Goal: Entertainment & Leisure: Browse casually

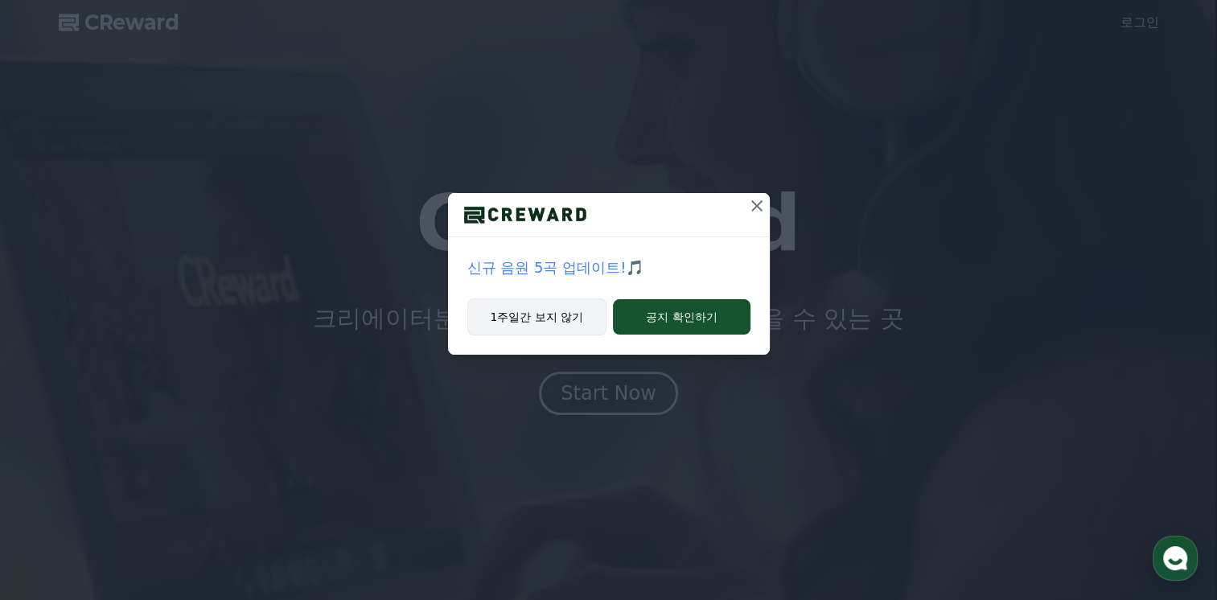
click at [559, 323] on button "1주일간 보지 않기" at bounding box center [538, 317] width 140 height 37
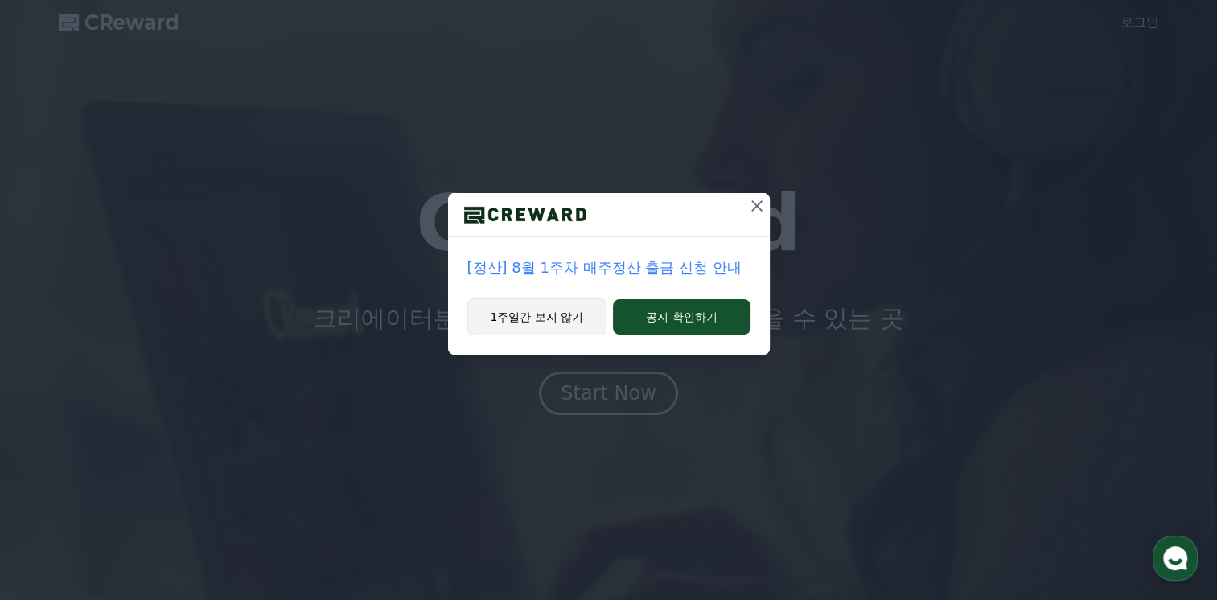
click at [565, 318] on button "1주일간 보지 않기" at bounding box center [538, 317] width 140 height 37
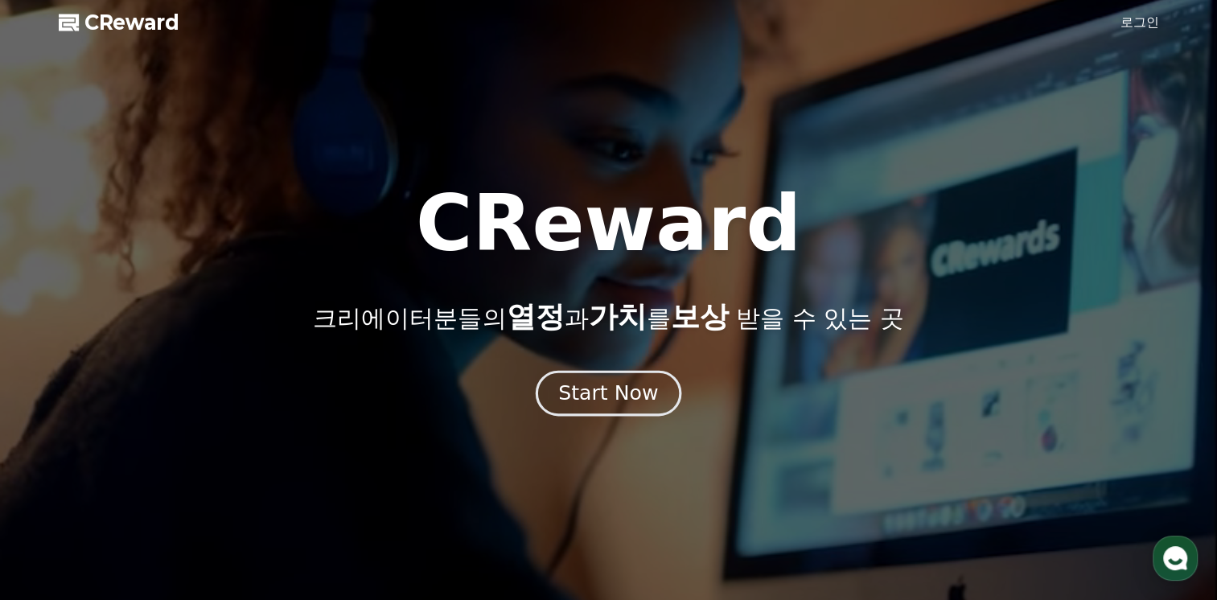
click at [619, 406] on div "Start Now" at bounding box center [608, 393] width 100 height 27
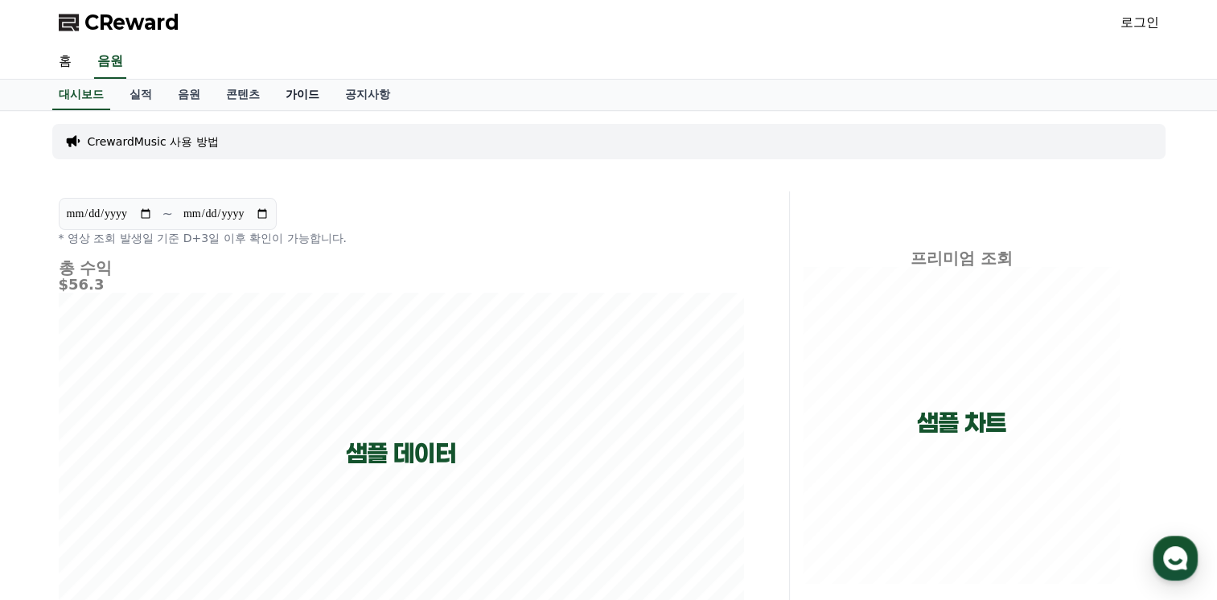
click at [294, 99] on link "가이드" at bounding box center [303, 95] width 60 height 31
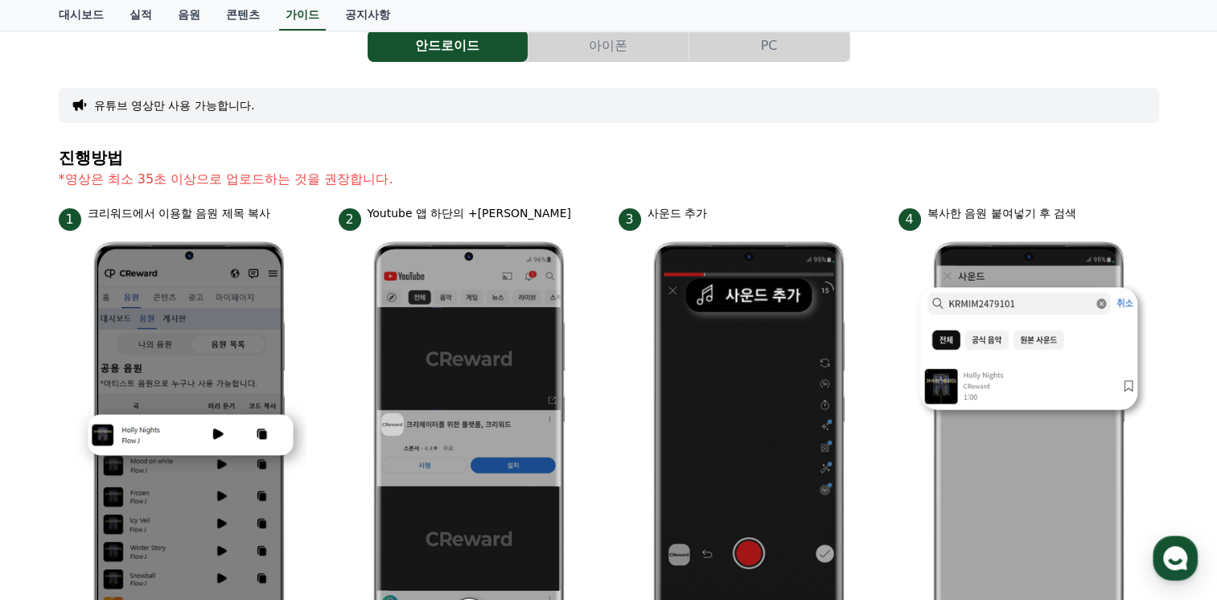
scroll to position [80, 0]
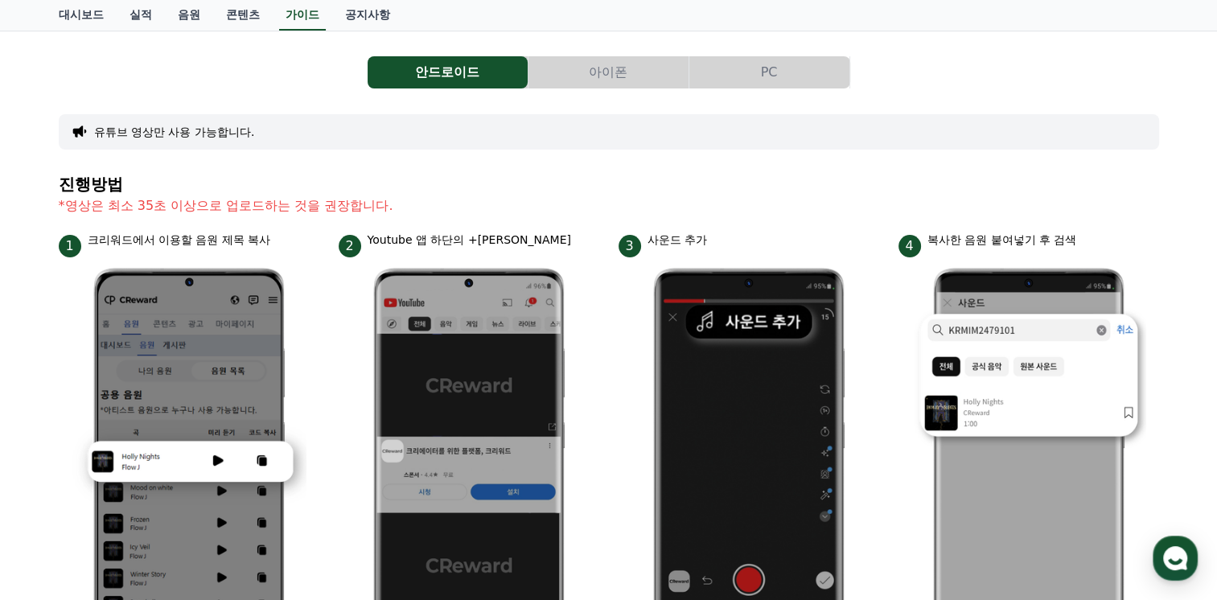
click at [760, 68] on button "PC" at bounding box center [770, 72] width 160 height 32
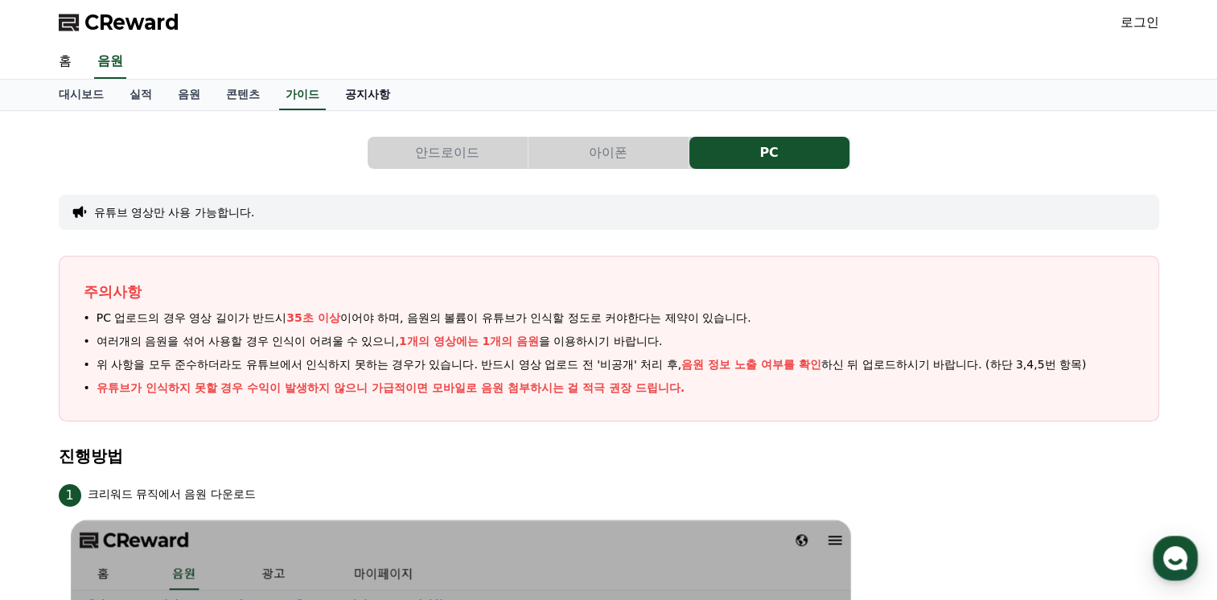
click at [388, 94] on link "공지사항" at bounding box center [367, 95] width 71 height 31
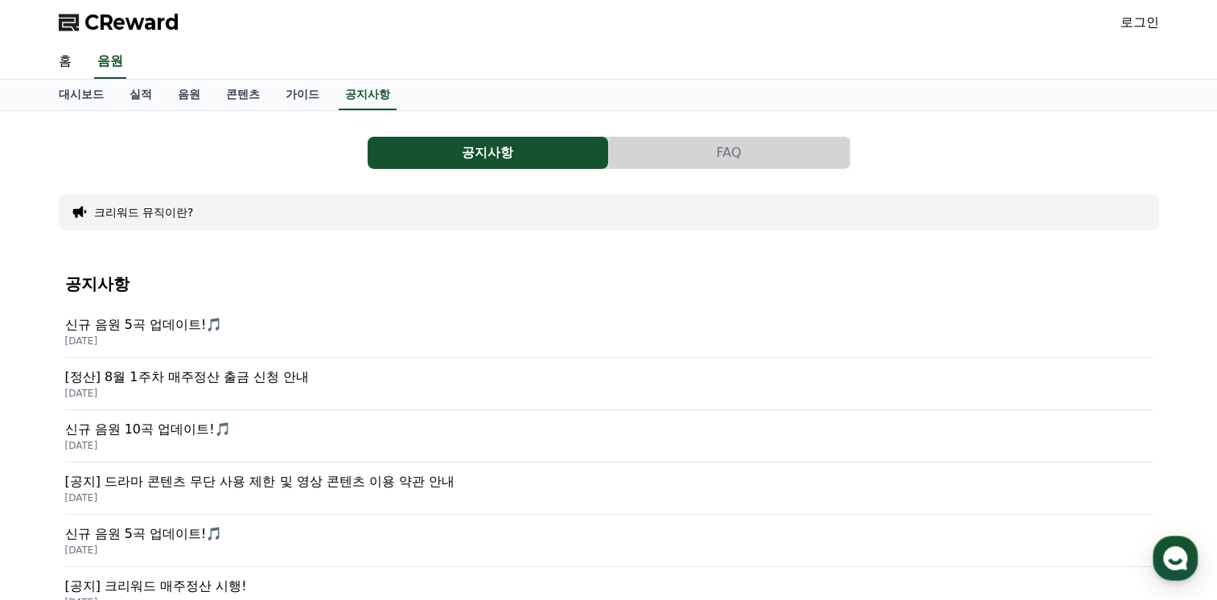
click at [233, 485] on p "[공지] 드라마 콘텐츠 무단 사용 제한 및 영상 콘텐츠 이용 약관 안내" at bounding box center [609, 481] width 1088 height 19
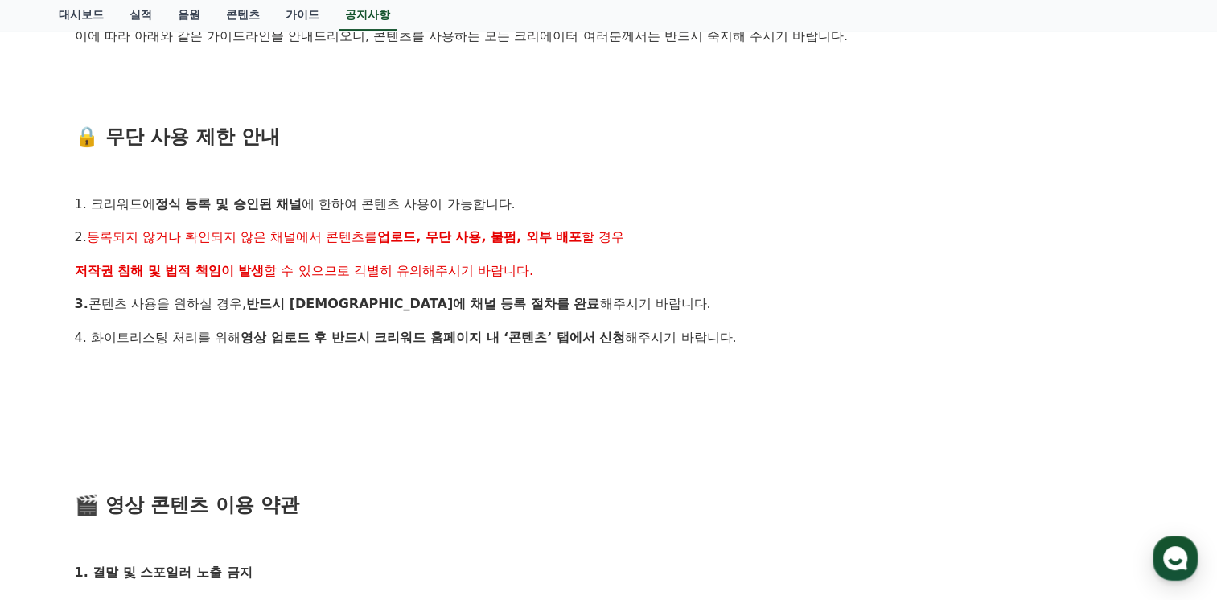
scroll to position [241, 0]
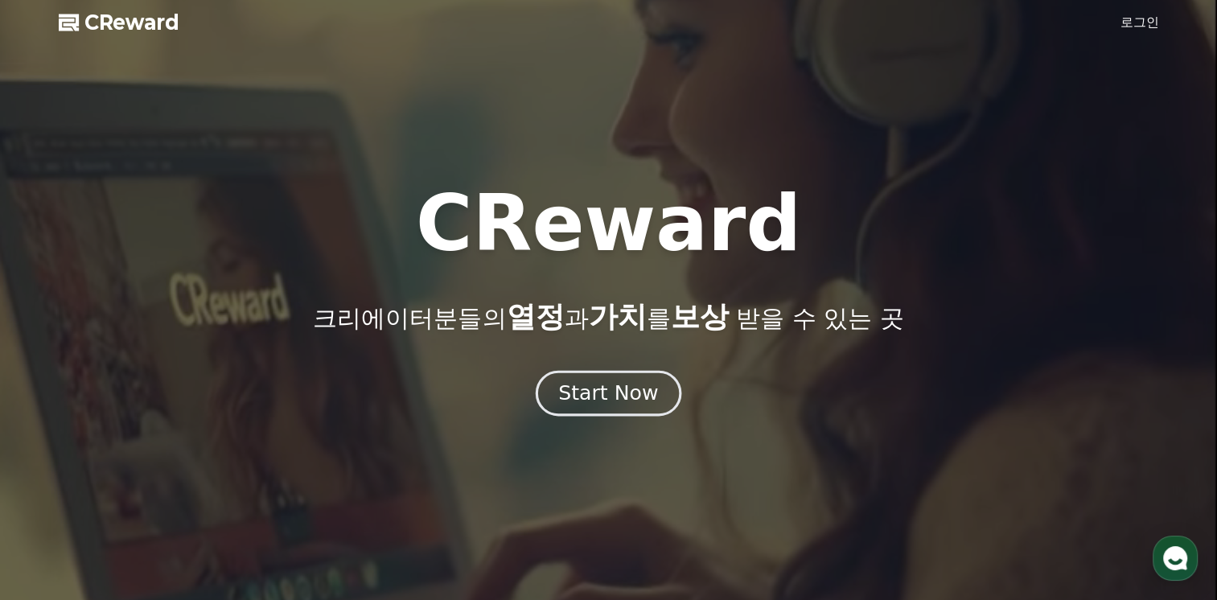
click at [611, 405] on div "Start Now" at bounding box center [608, 393] width 100 height 27
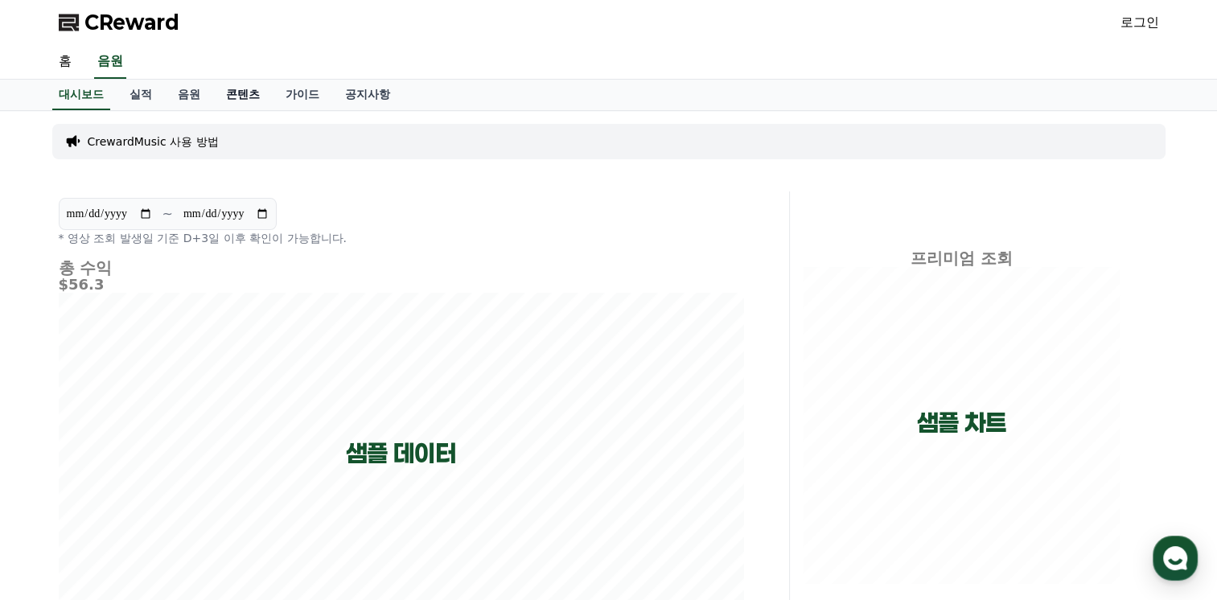
click at [257, 93] on link "콘텐츠" at bounding box center [243, 95] width 60 height 31
click at [251, 90] on link "콘텐츠" at bounding box center [243, 95] width 47 height 31
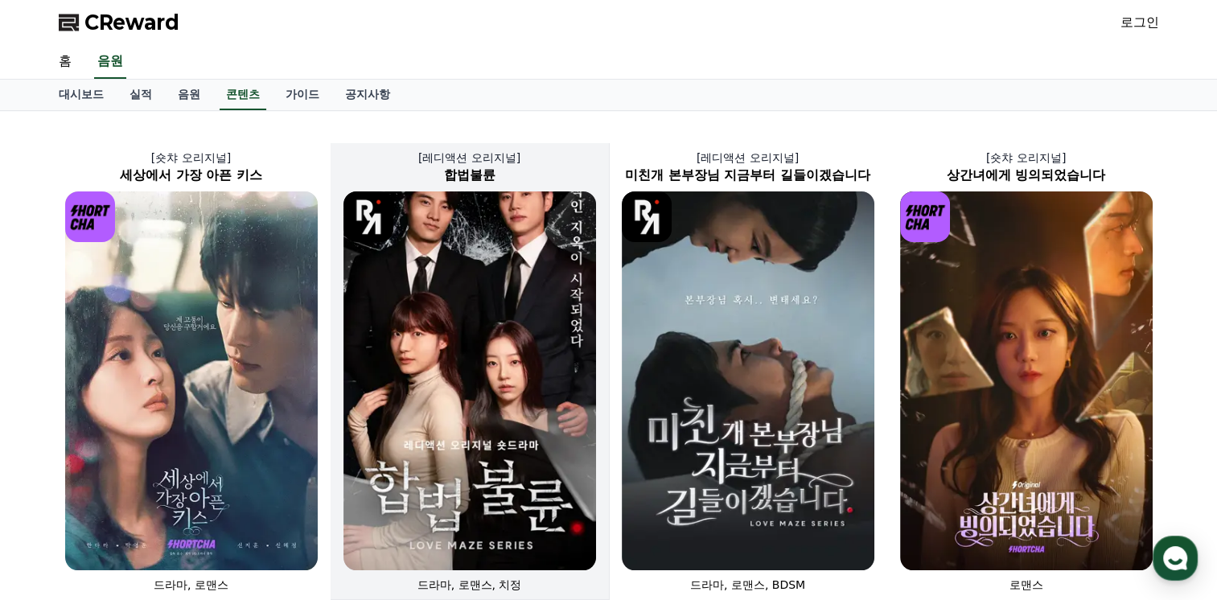
click at [453, 369] on img at bounding box center [470, 381] width 253 height 379
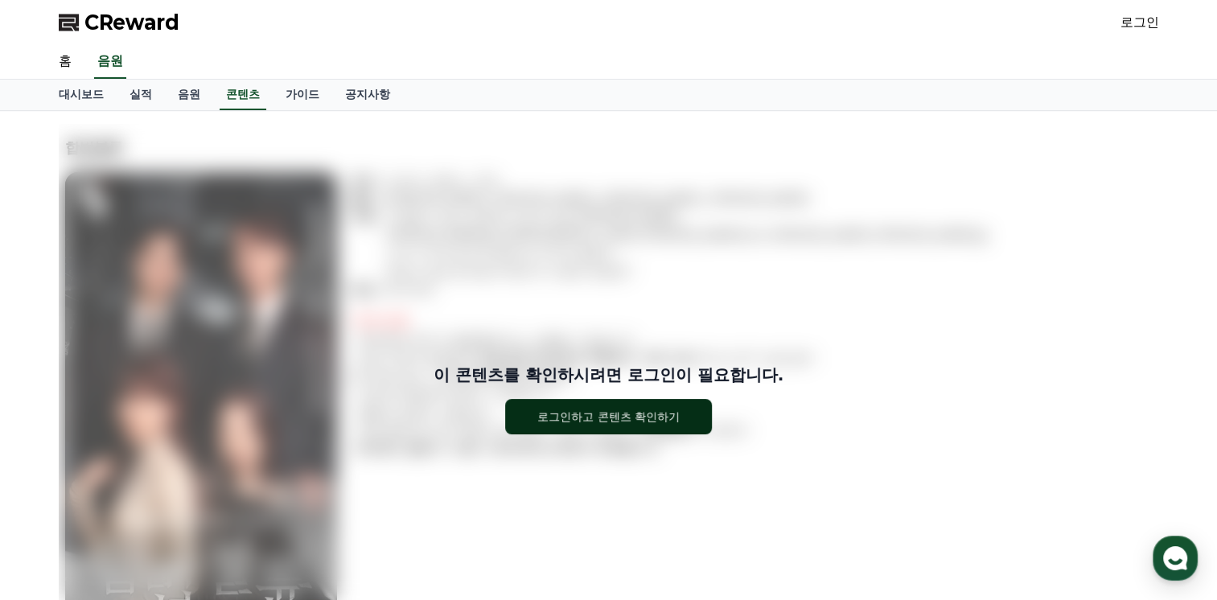
click at [614, 427] on button "로그인하고 콘텐츠 확인하기" at bounding box center [608, 416] width 207 height 35
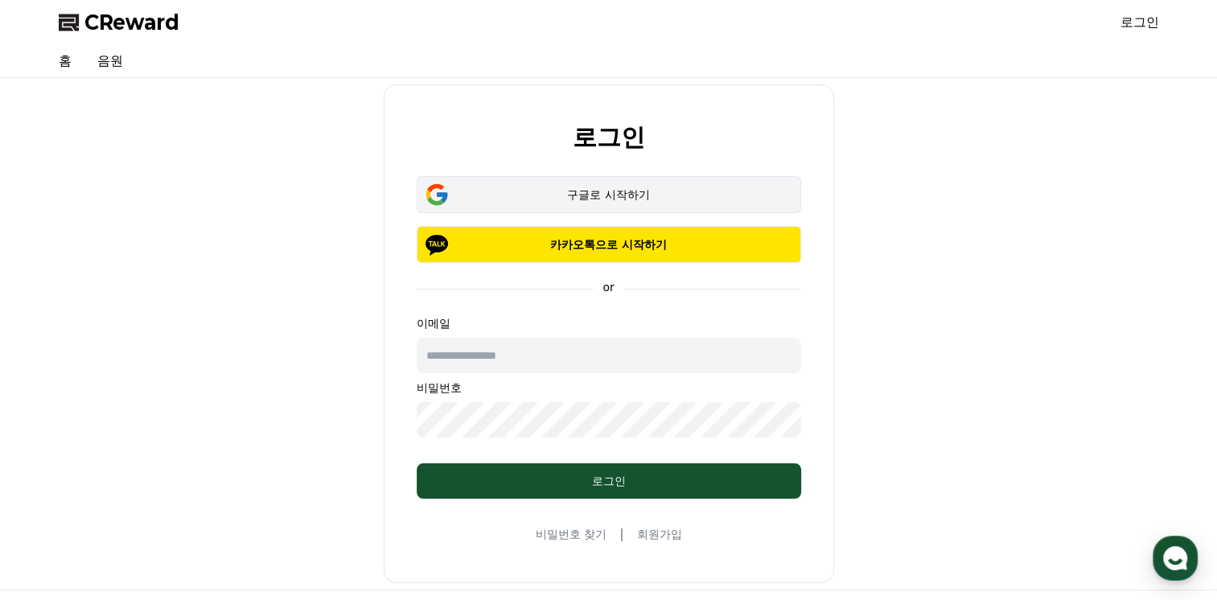
click at [595, 196] on div "구글로 시작하기" at bounding box center [609, 195] width 338 height 16
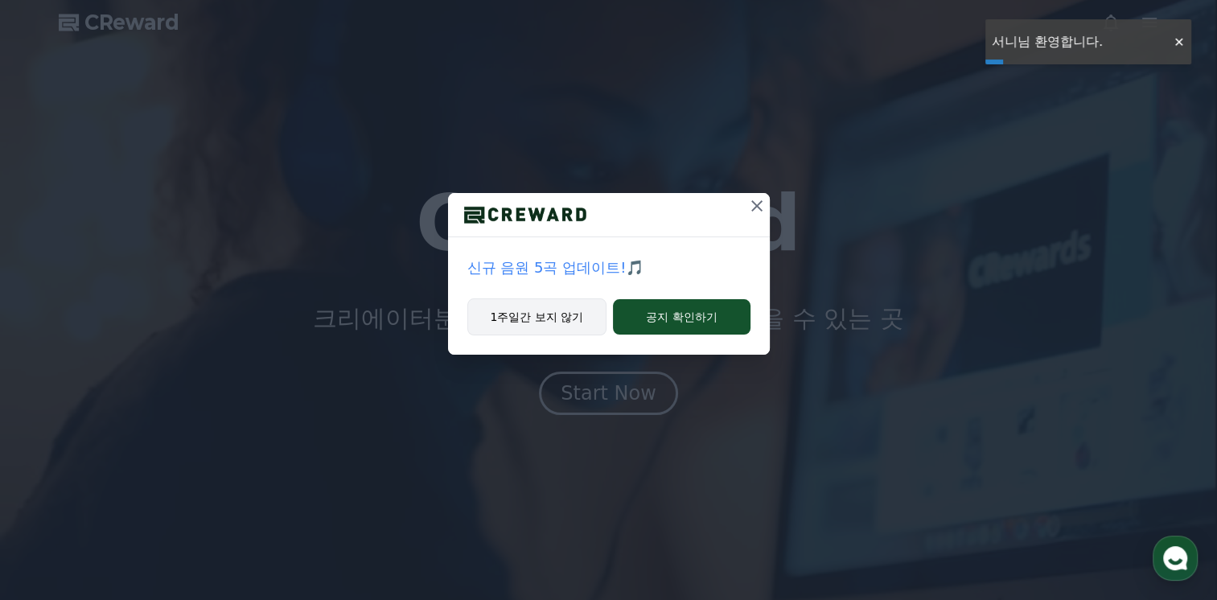
click at [567, 325] on button "1주일간 보지 않기" at bounding box center [538, 317] width 140 height 37
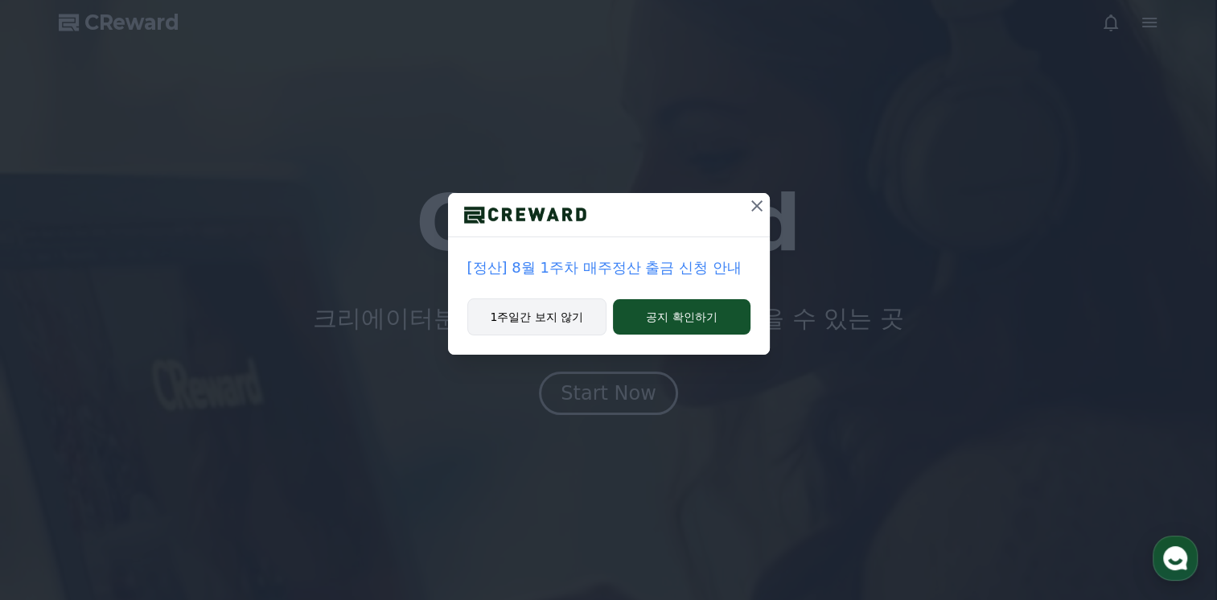
click at [561, 318] on button "1주일간 보지 않기" at bounding box center [538, 317] width 140 height 37
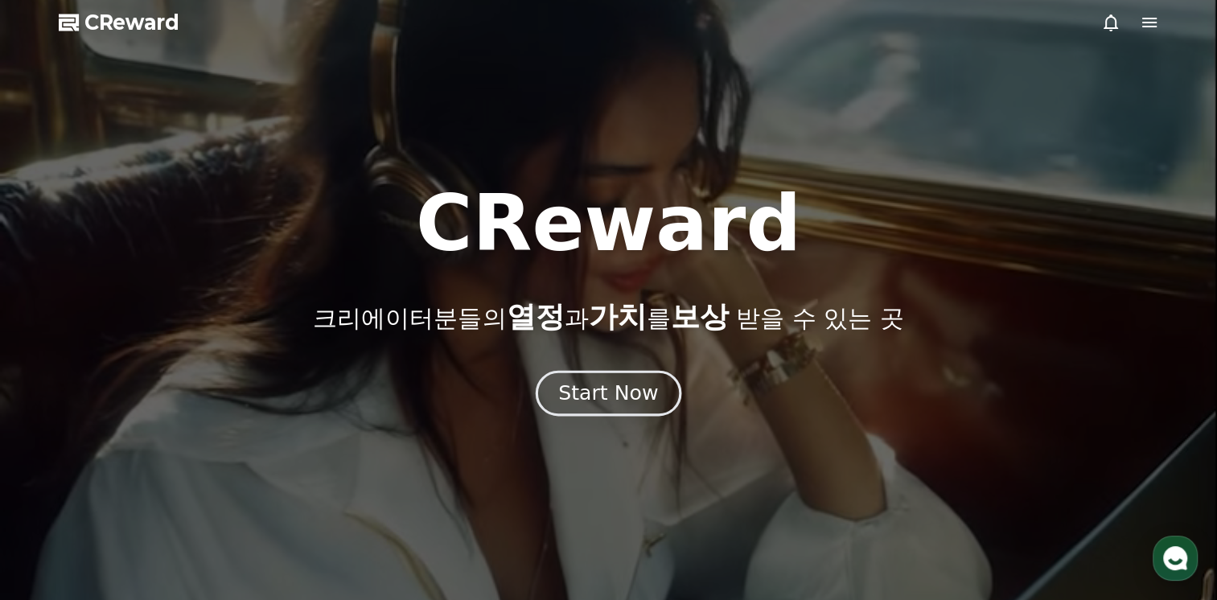
click at [605, 401] on div "Start Now" at bounding box center [608, 393] width 100 height 27
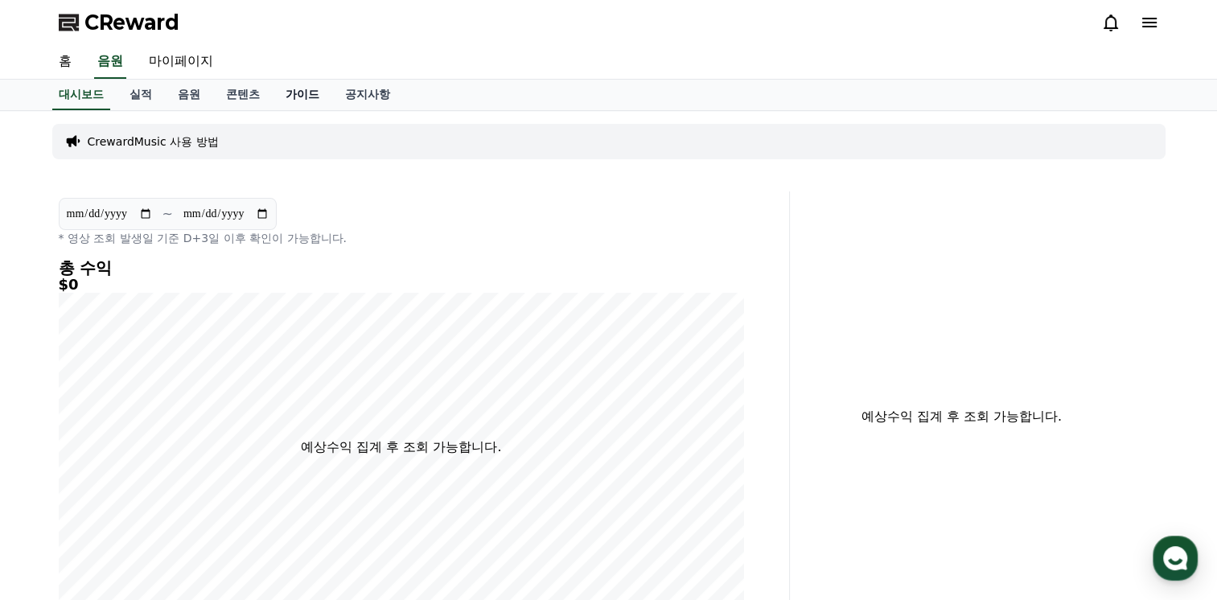
click at [303, 92] on link "가이드" at bounding box center [303, 95] width 60 height 31
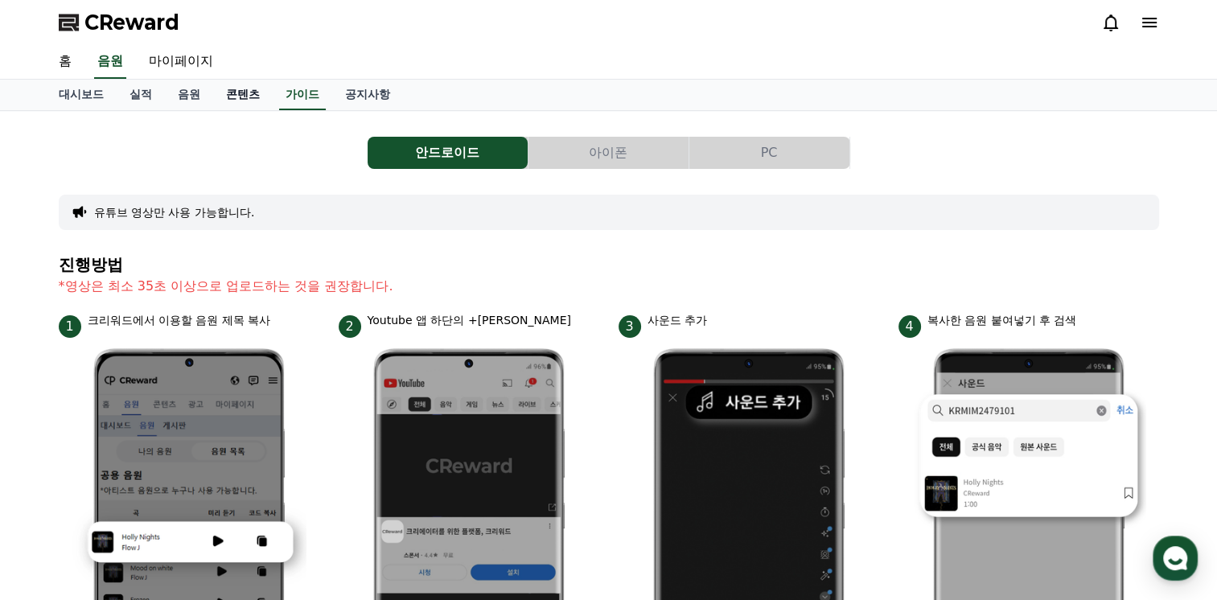
click at [228, 91] on link "콘텐츠" at bounding box center [243, 95] width 60 height 31
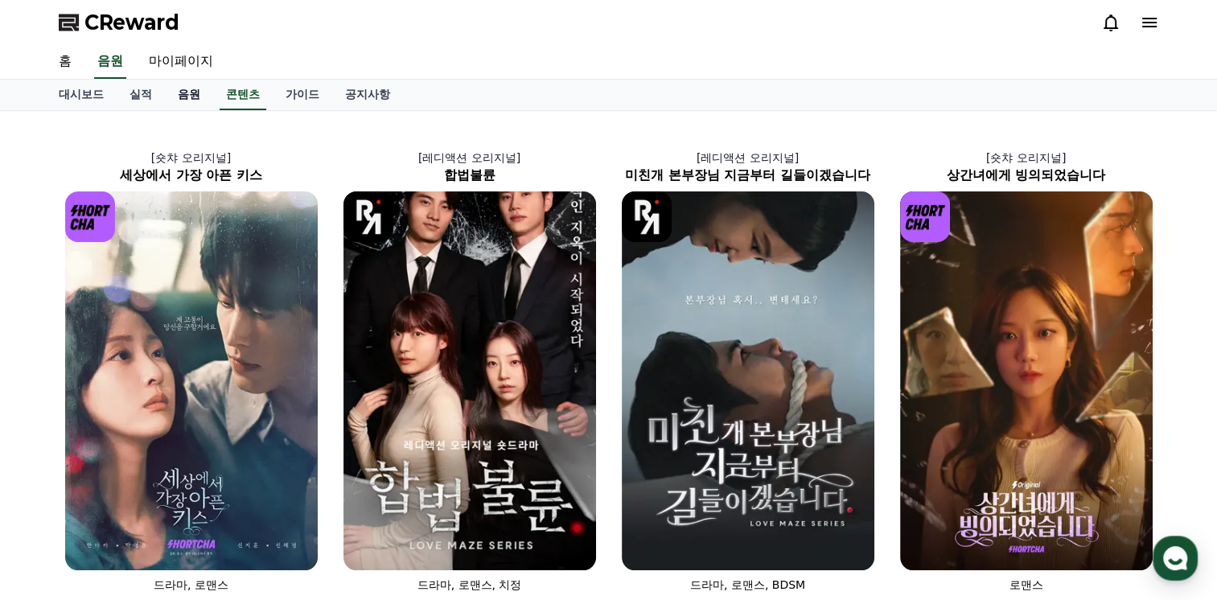
click at [177, 91] on link "음원" at bounding box center [189, 95] width 48 height 31
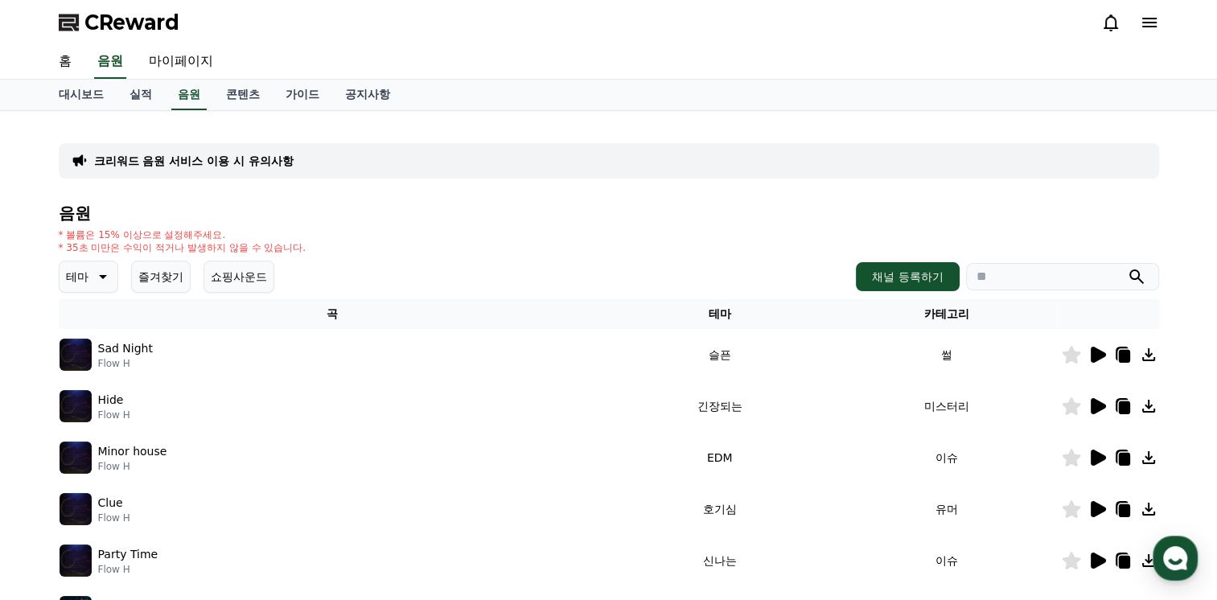
scroll to position [80, 0]
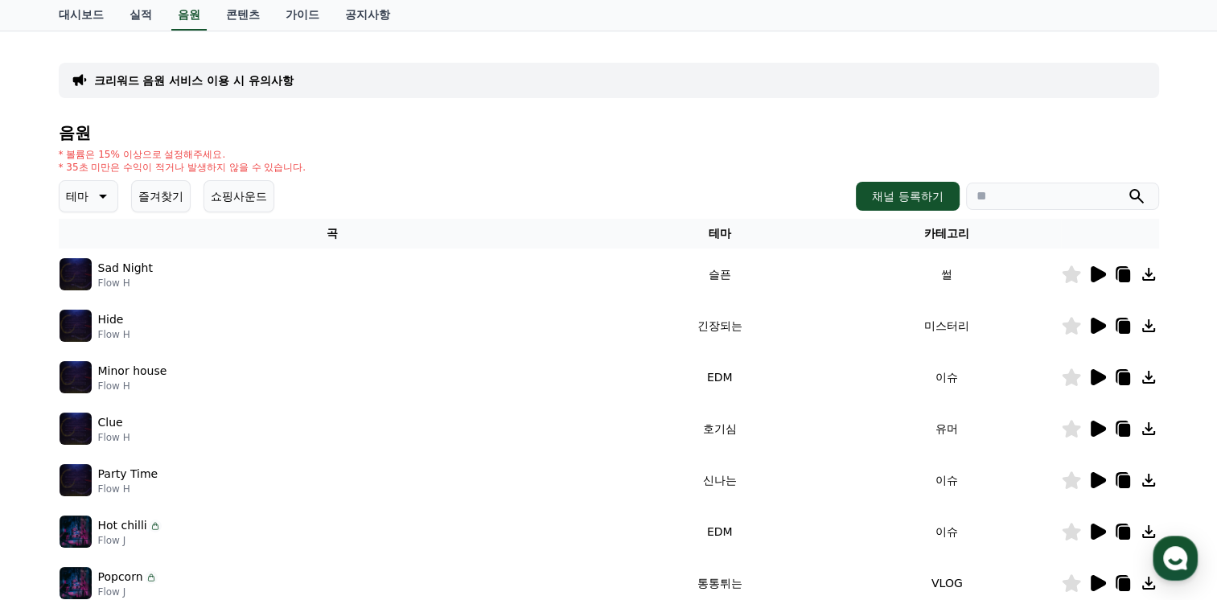
click at [1099, 276] on icon at bounding box center [1098, 274] width 15 height 16
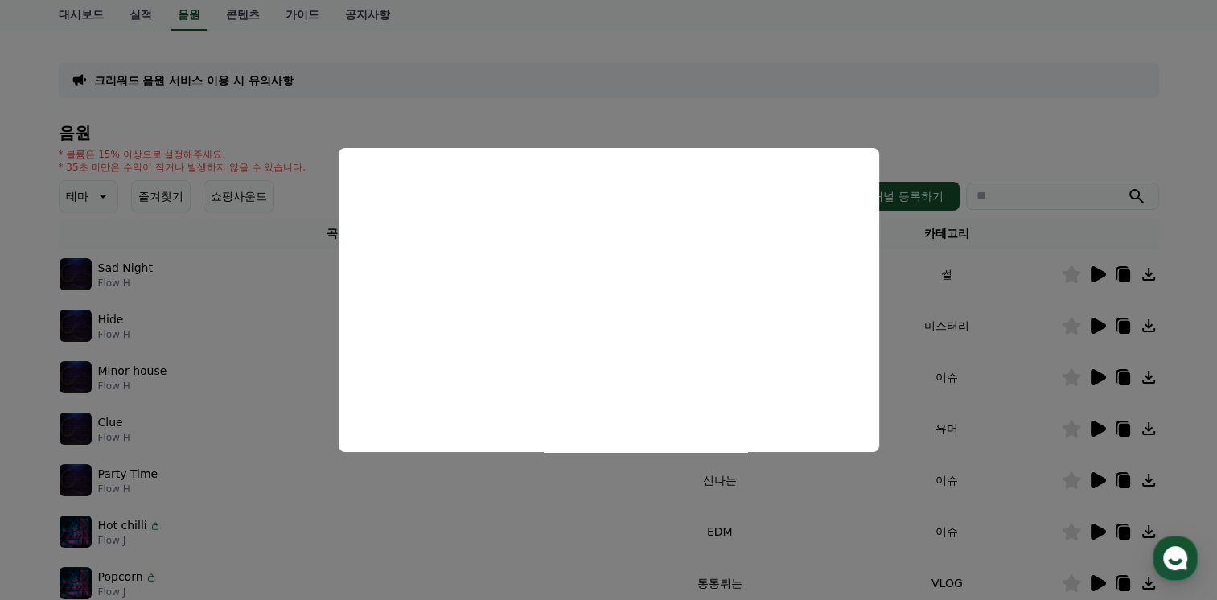
click at [295, 315] on button "close modal" at bounding box center [608, 300] width 1217 height 600
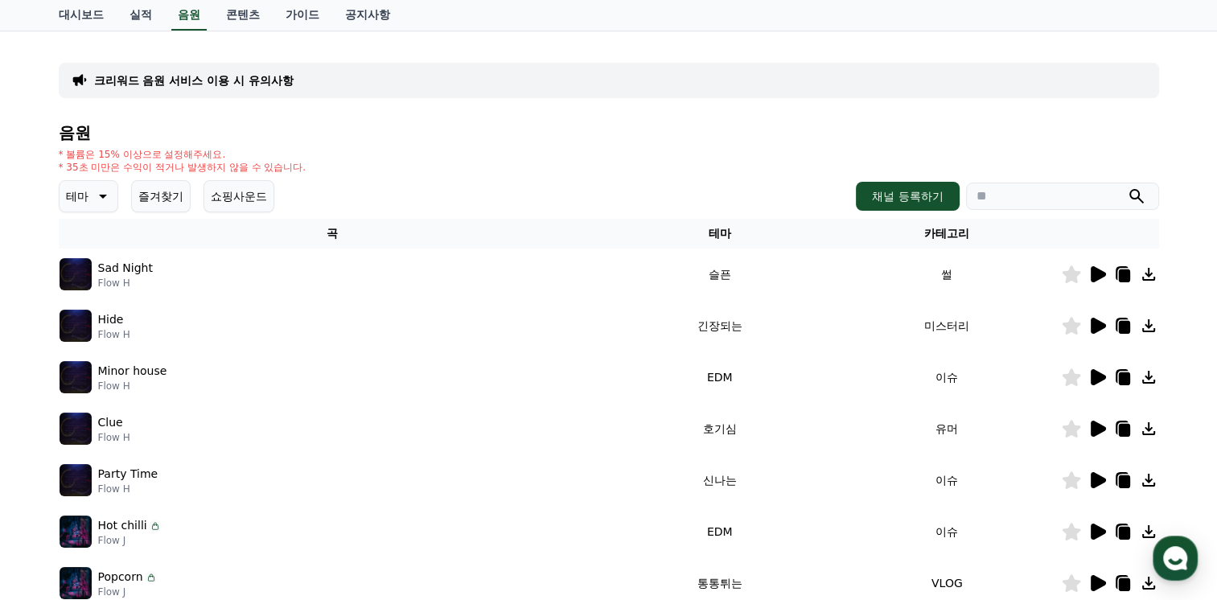
click at [1099, 326] on icon at bounding box center [1098, 326] width 15 height 16
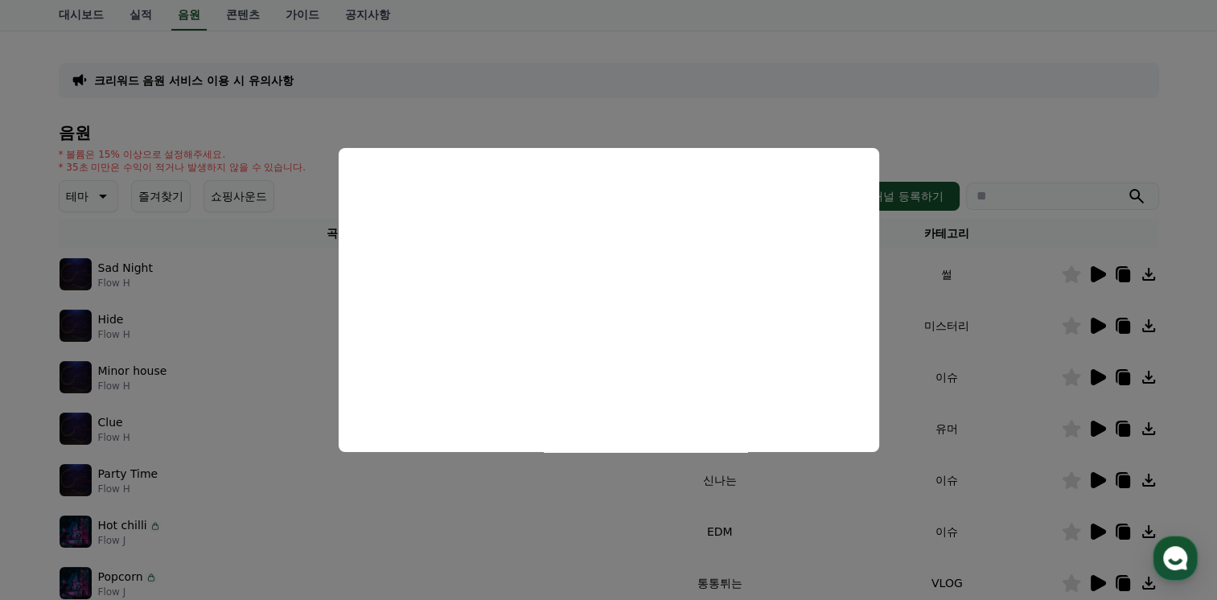
click at [270, 337] on button "close modal" at bounding box center [608, 300] width 1217 height 600
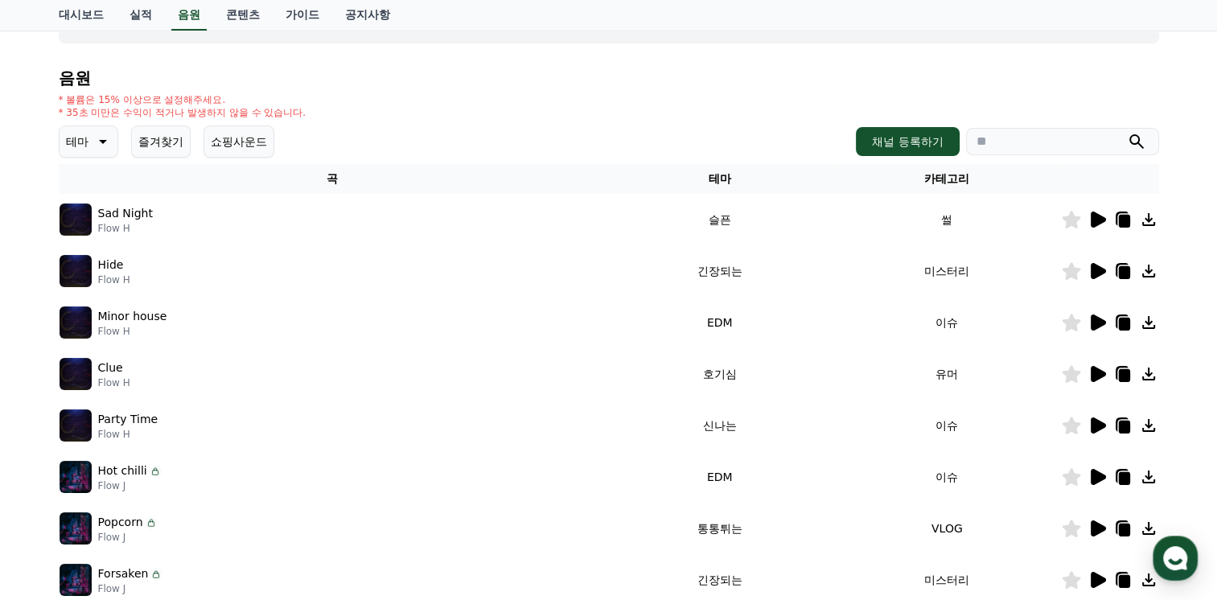
scroll to position [161, 0]
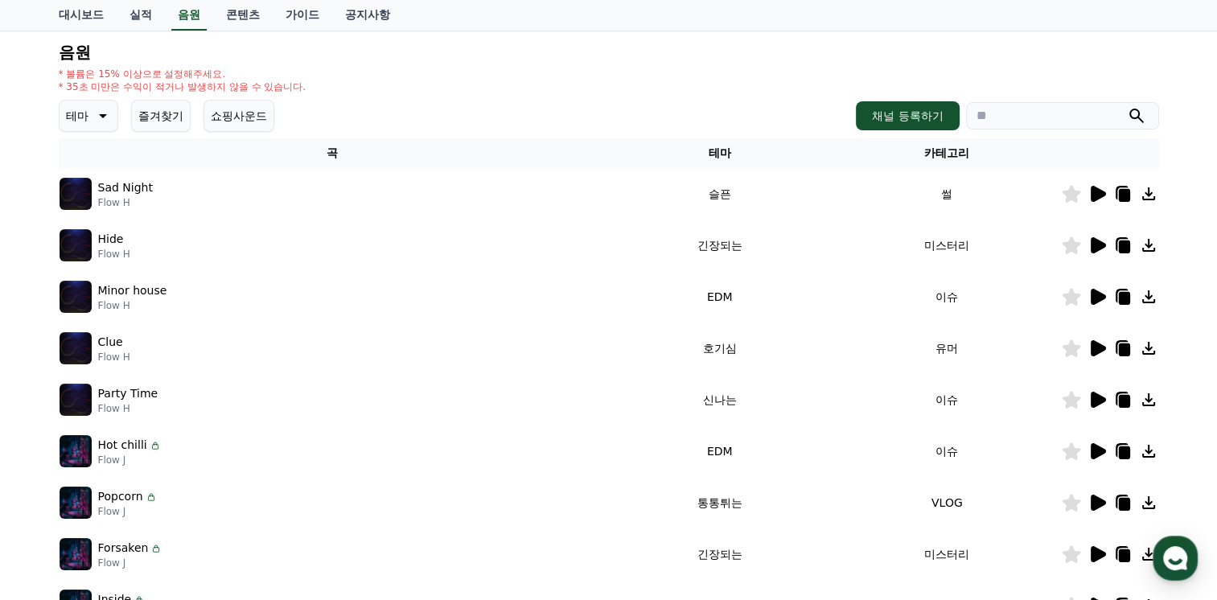
click at [1101, 295] on icon at bounding box center [1098, 297] width 15 height 16
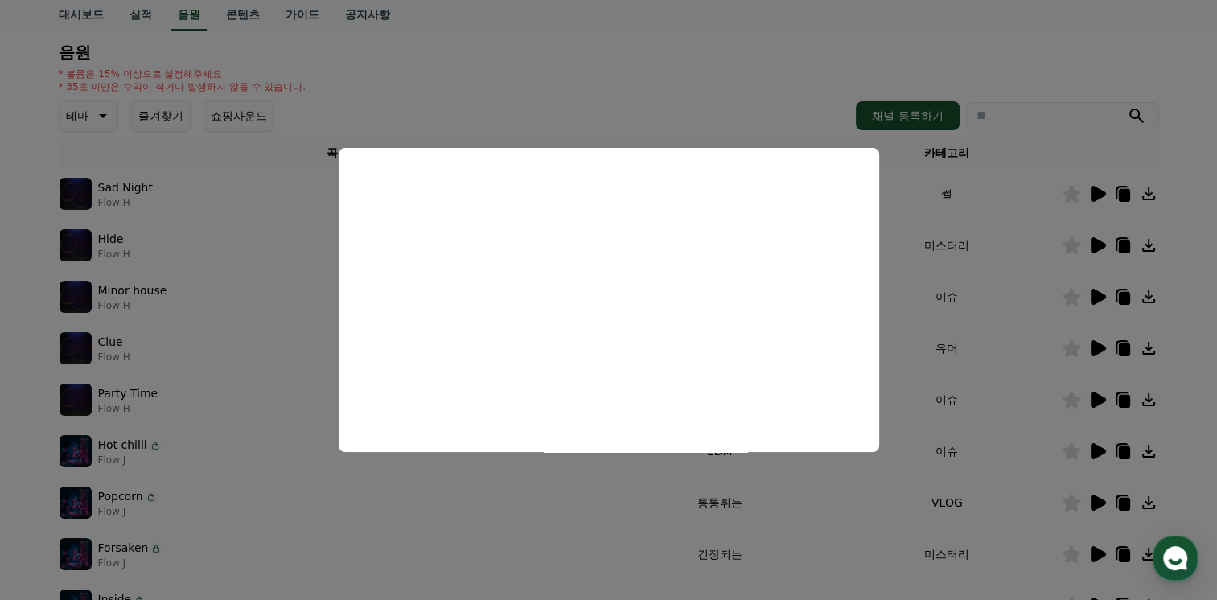
click at [295, 295] on button "close modal" at bounding box center [608, 300] width 1217 height 600
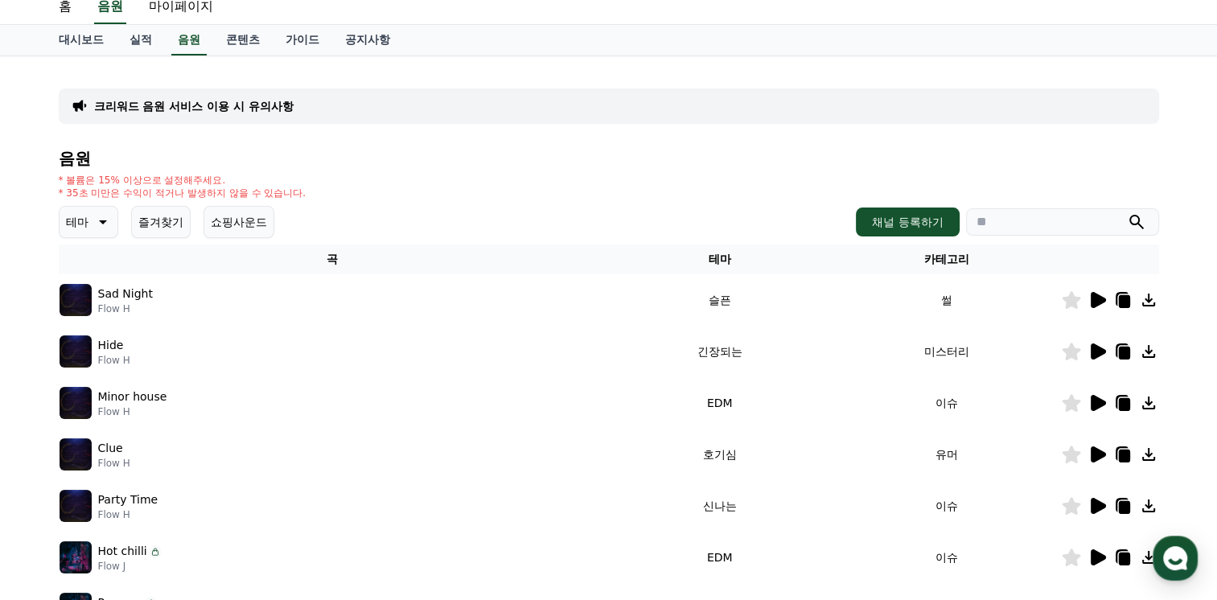
scroll to position [0, 0]
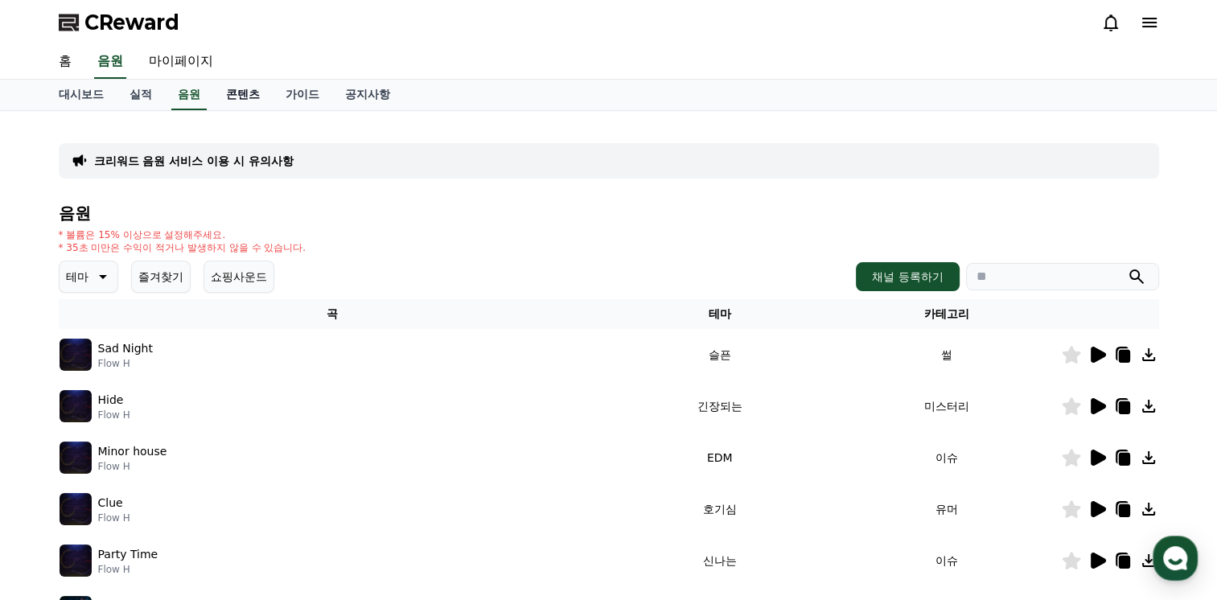
click at [241, 97] on link "콘텐츠" at bounding box center [243, 95] width 60 height 31
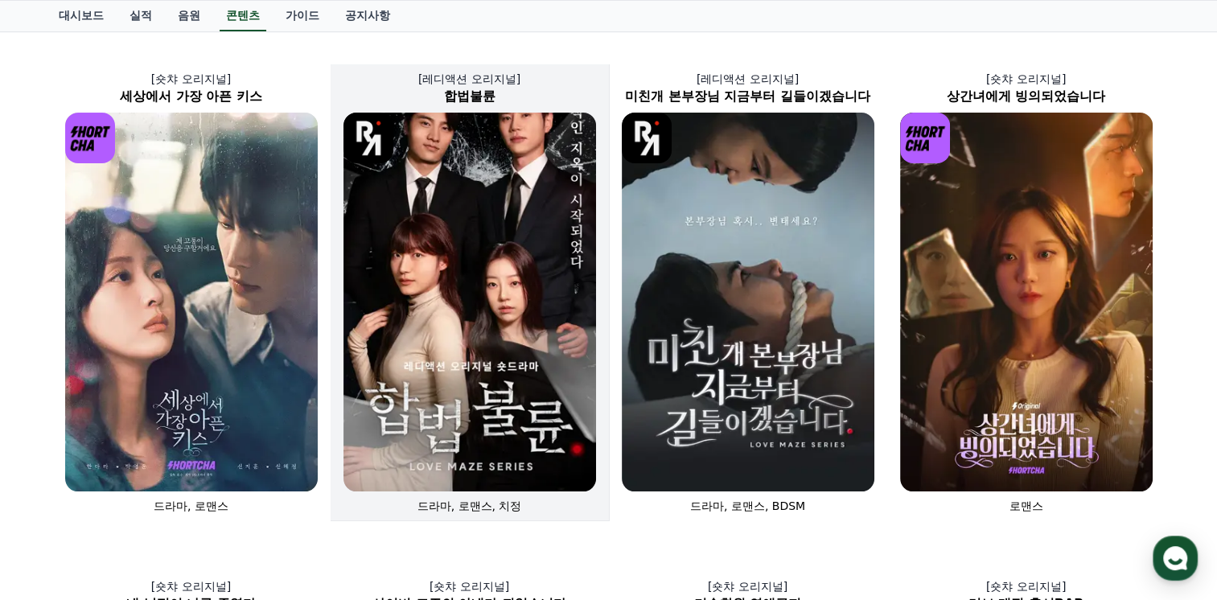
scroll to position [161, 0]
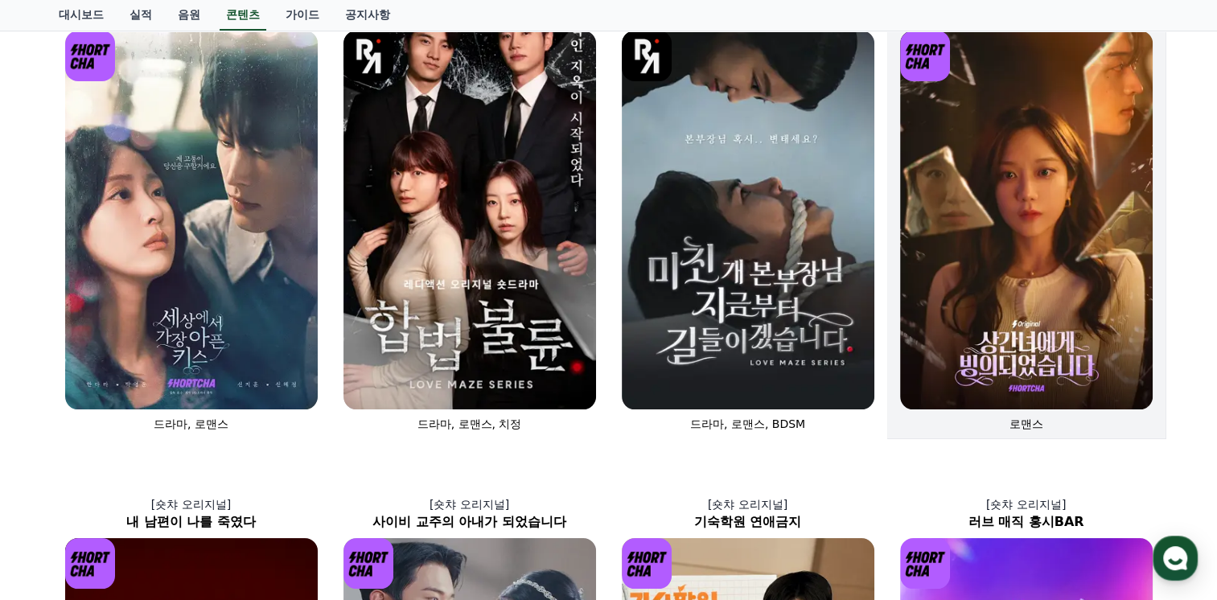
click at [999, 235] on img at bounding box center [1026, 220] width 253 height 379
